Goal: Transaction & Acquisition: Obtain resource

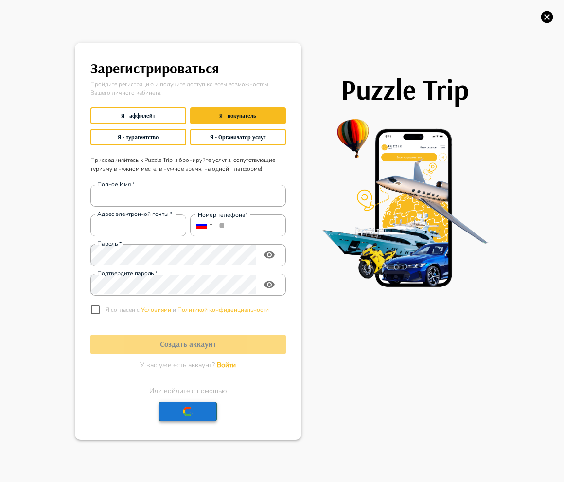
type input "**********"
click at [195, 414] on button "button" at bounding box center [188, 410] width 58 height 19
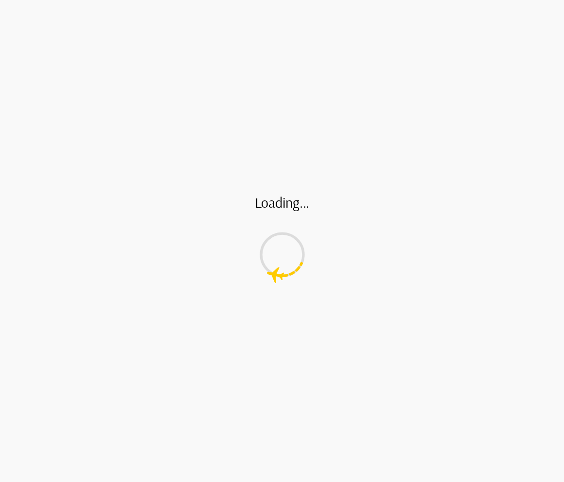
type input "**********"
